Goal: Register for event/course

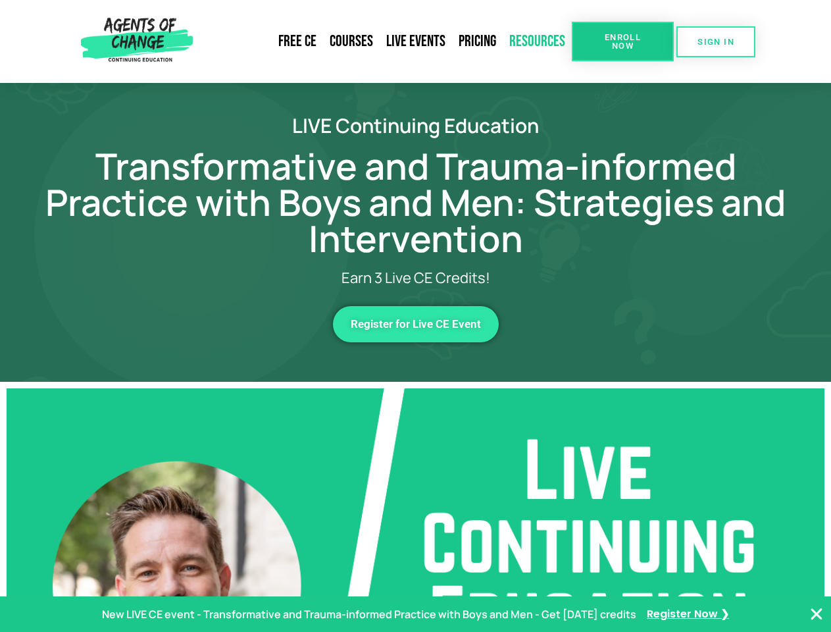
click at [538, 41] on link "Resources" at bounding box center [537, 41] width 69 height 30
click at [622, 41] on span "Enroll Now" at bounding box center [623, 41] width 60 height 17
click at [716, 41] on span "SIGN IN" at bounding box center [715, 42] width 37 height 9
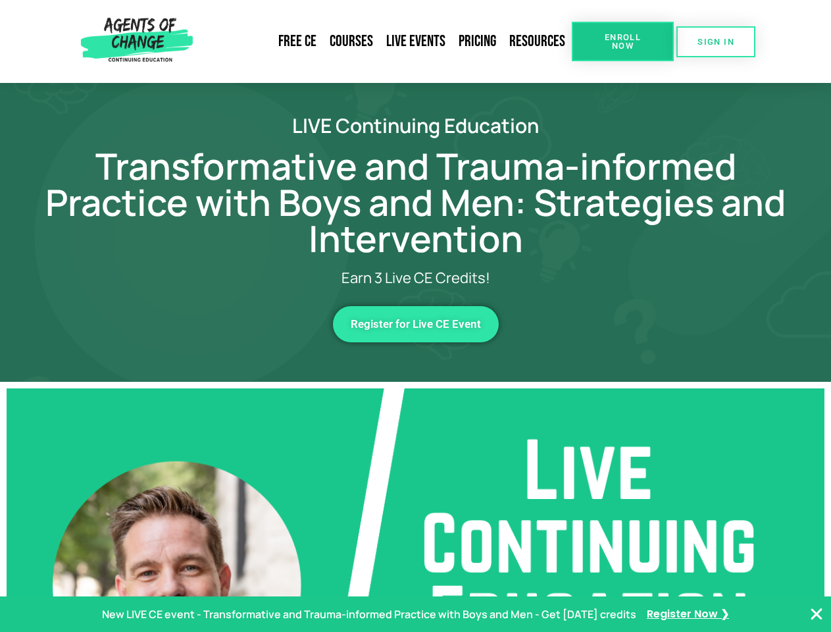
click at [416, 324] on span "Register for Live CE Event" at bounding box center [416, 323] width 130 height 11
click at [415, 614] on p "New LIVE CE event - Transformative and Trauma-informed Practice with Boys and M…" at bounding box center [369, 614] width 534 height 19
click at [817, 614] on icon "Close Banner" at bounding box center [817, 614] width 16 height 16
